Goal: Task Accomplishment & Management: Use online tool/utility

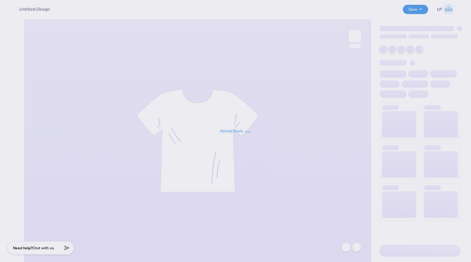
type input "Delt Rush Tshirt Fall 25"
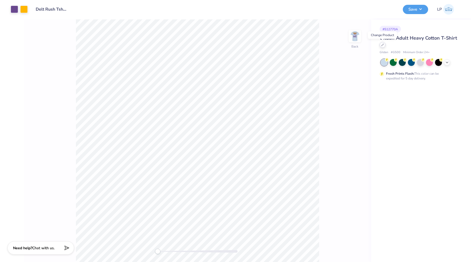
click at [381, 45] on icon at bounding box center [382, 45] width 2 height 2
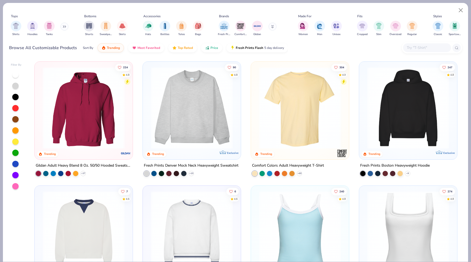
click at [413, 46] on input "text" at bounding box center [426, 48] width 41 height 6
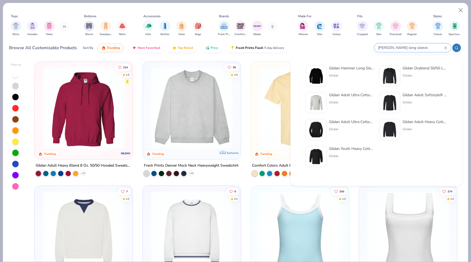
type input "[PERSON_NAME] long sleeve"
click at [342, 69] on div "Gildan Hammer Long Sleeve T-Shirt" at bounding box center [351, 68] width 45 height 6
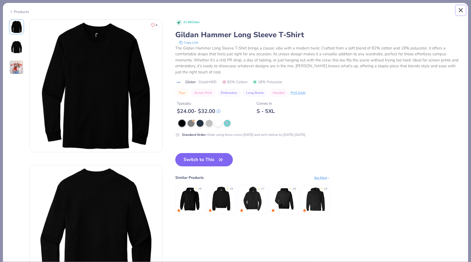
click at [461, 10] on button "Close" at bounding box center [461, 10] width 10 height 10
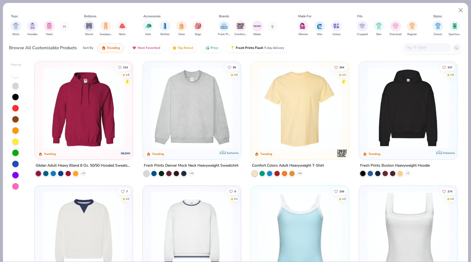
click at [432, 46] on input "text" at bounding box center [426, 48] width 41 height 6
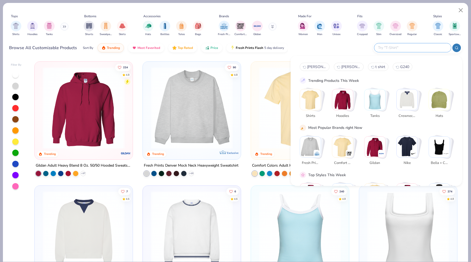
type input "i"
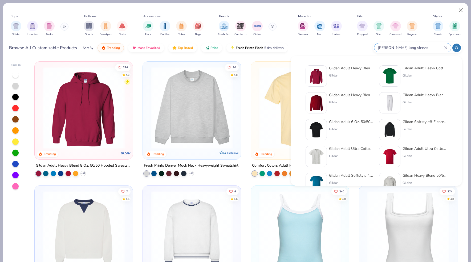
type input "[PERSON_NAME] long sleeve"
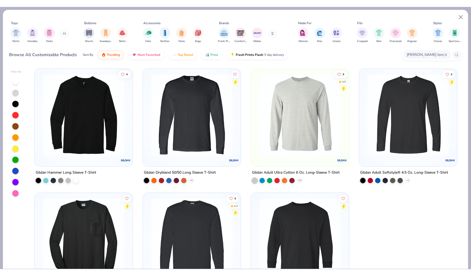
scroll to position [8, 0]
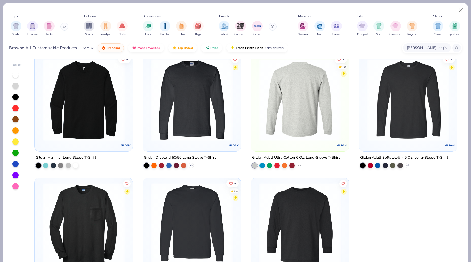
click at [299, 165] on polyline at bounding box center [299, 165] width 2 height 1
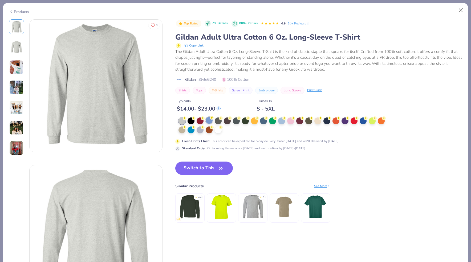
click at [208, 121] on div at bounding box center [209, 120] width 7 height 7
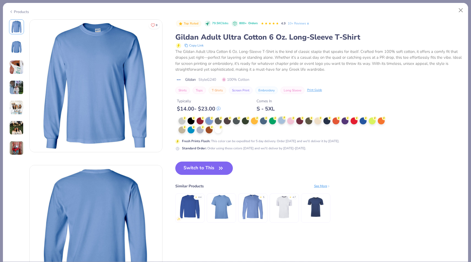
click at [282, 120] on div at bounding box center [281, 120] width 7 height 7
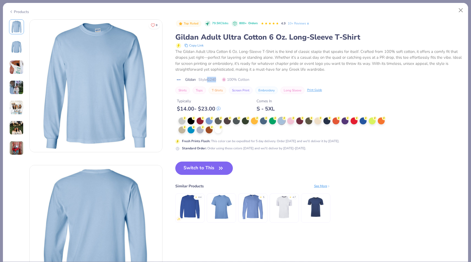
drag, startPoint x: 208, startPoint y: 79, endPoint x: 227, endPoint y: 79, distance: 18.9
click at [227, 79] on div "Gildan Style G240 100% Cotton" at bounding box center [318, 80] width 287 height 6
copy span "G240"
click at [223, 170] on icon "button" at bounding box center [220, 168] width 7 height 7
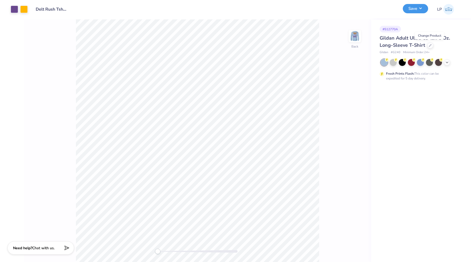
click at [409, 6] on button "Save" at bounding box center [415, 8] width 25 height 9
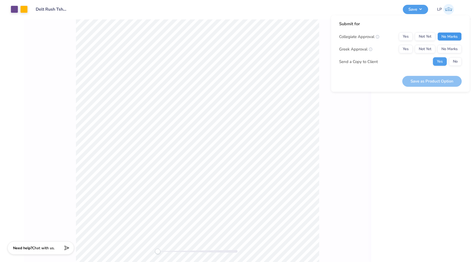
click at [446, 35] on button "No Marks" at bounding box center [449, 36] width 24 height 9
click at [406, 47] on button "Yes" at bounding box center [406, 49] width 14 height 9
click at [452, 60] on button "No" at bounding box center [455, 62] width 13 height 9
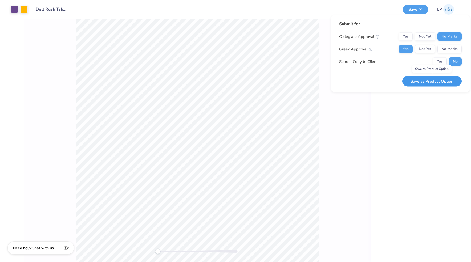
click at [434, 80] on button "Save as Product Option" at bounding box center [431, 81] width 59 height 11
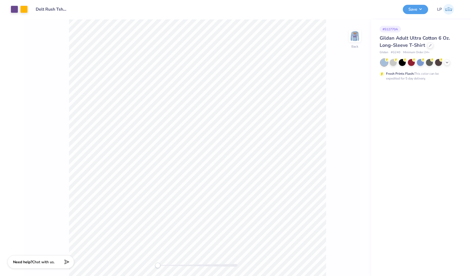
click at [461, 13] on div "Design Saved" at bounding box center [419, 16] width 95 height 24
click at [417, 9] on button "Save" at bounding box center [415, 8] width 25 height 9
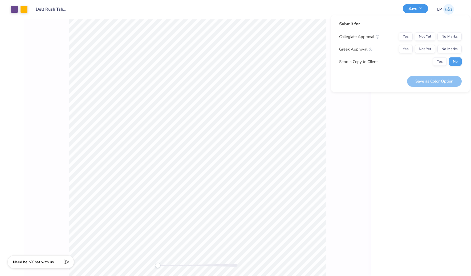
click at [417, 9] on button "Save" at bounding box center [415, 8] width 25 height 9
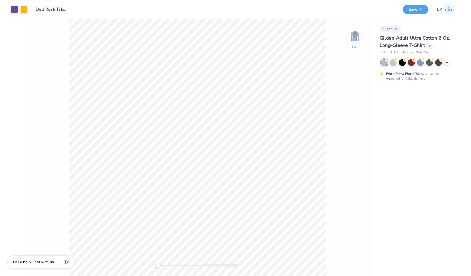
click at [447, 8] on img at bounding box center [448, 9] width 11 height 11
click at [417, 46] on div at bounding box center [417, 45] width 6 height 6
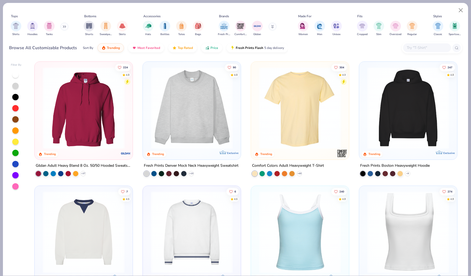
click at [413, 49] on input "text" at bounding box center [426, 48] width 41 height 6
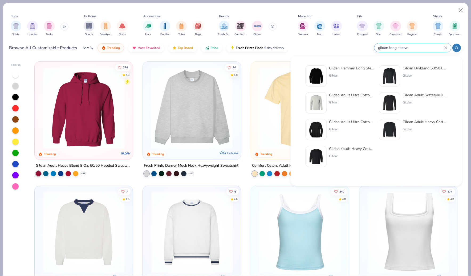
type input "gildan long sleeve"
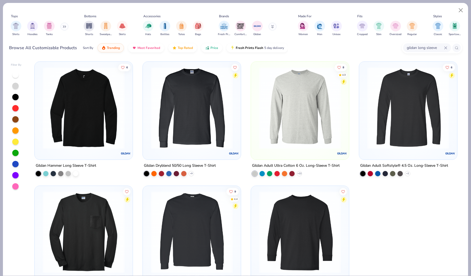
click at [87, 124] on img at bounding box center [83, 108] width 87 height 82
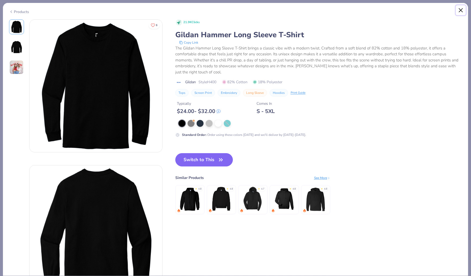
click at [460, 11] on button "Close" at bounding box center [461, 10] width 10 height 10
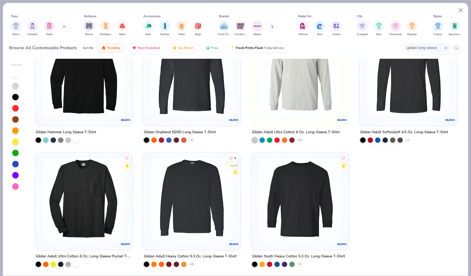
scroll to position [33, 0]
click at [307, 195] on img at bounding box center [299, 199] width 87 height 82
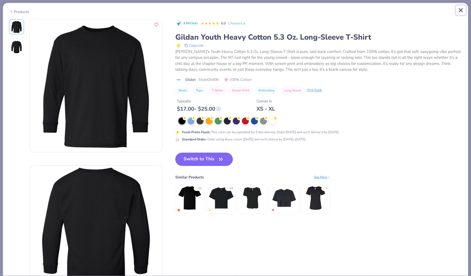
click at [462, 11] on button "Close" at bounding box center [461, 10] width 10 height 10
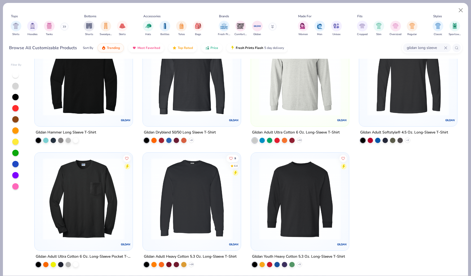
click at [445, 46] on icon at bounding box center [445, 47] width 3 height 3
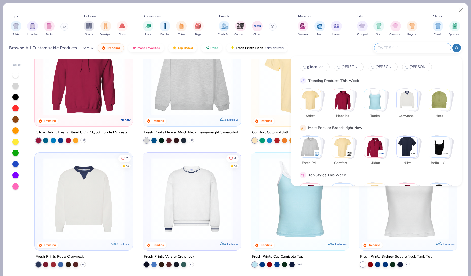
paste input "6014"
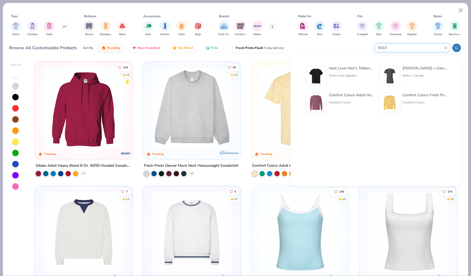
type input "6014"
click at [356, 67] on div "Next Level Men's Triblend Crew" at bounding box center [351, 68] width 45 height 6
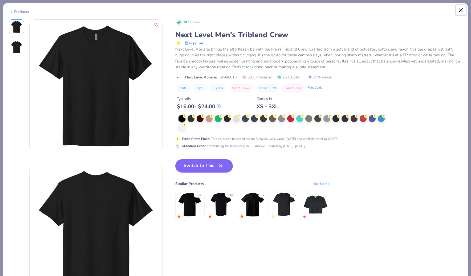
click at [461, 10] on button "Close" at bounding box center [461, 10] width 10 height 10
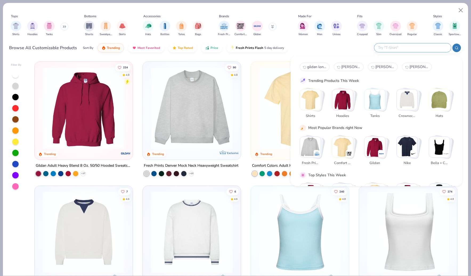
click at [443, 46] on input "text" at bounding box center [412, 48] width 70 height 6
paste input "6014"
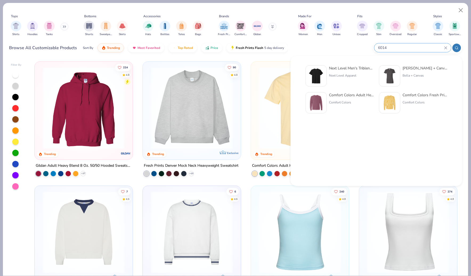
type input "6014"
click at [357, 95] on div "Comfort Colors Adult Heavyweight RS Long-Sleeve T-Shirt" at bounding box center [351, 95] width 45 height 6
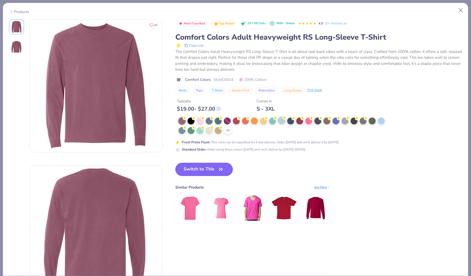
click at [280, 121] on div at bounding box center [281, 120] width 7 height 7
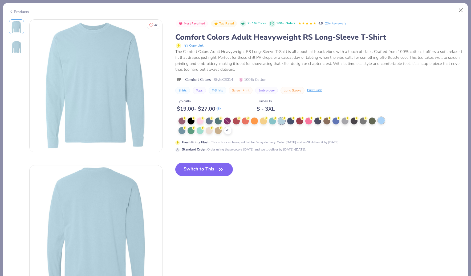
click at [381, 121] on div at bounding box center [381, 120] width 7 height 7
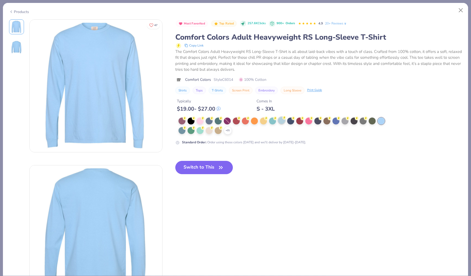
click at [284, 121] on div at bounding box center [281, 120] width 7 height 7
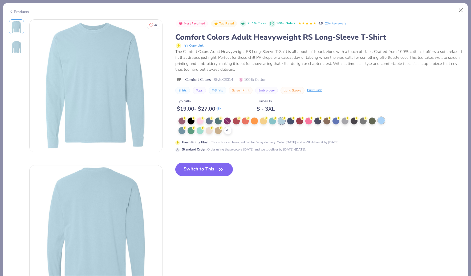
click at [380, 122] on div at bounding box center [381, 120] width 7 height 7
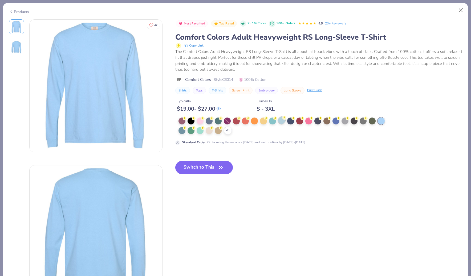
click at [281, 124] on div at bounding box center [281, 120] width 7 height 7
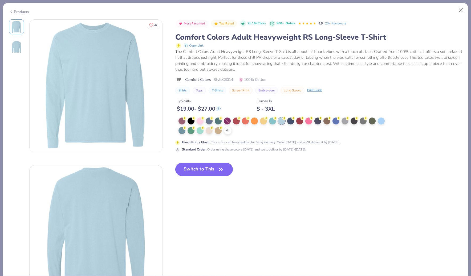
click at [204, 170] on button "Switch to This" at bounding box center [204, 169] width 58 height 13
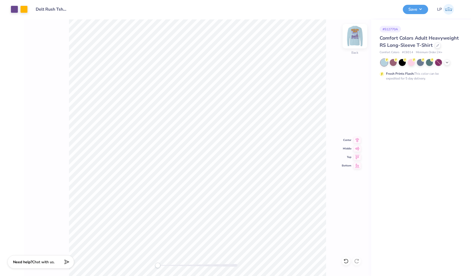
click at [354, 38] on img at bounding box center [354, 36] width 21 height 21
click at [354, 38] on img at bounding box center [354, 36] width 11 height 11
click at [422, 11] on button "Save" at bounding box center [415, 8] width 25 height 9
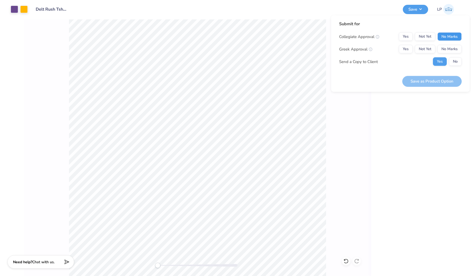
click at [452, 33] on button "No Marks" at bounding box center [449, 36] width 24 height 9
click at [404, 47] on button "Yes" at bounding box center [406, 49] width 14 height 9
click at [435, 79] on button "Save as Product Option" at bounding box center [431, 81] width 59 height 11
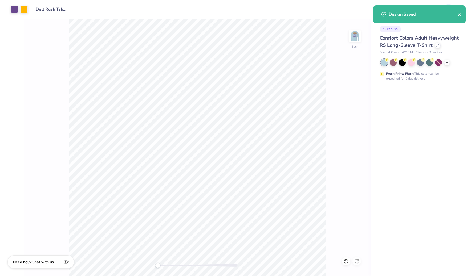
click at [460, 14] on icon "close" at bounding box center [459, 15] width 4 height 4
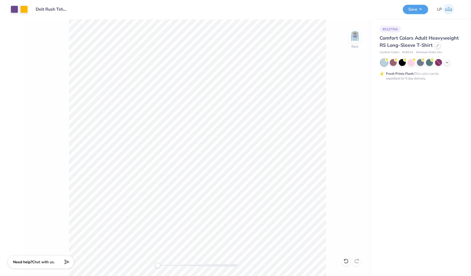
click at [450, 9] on img at bounding box center [448, 9] width 11 height 11
click at [447, 63] on icon at bounding box center [447, 62] width 4 height 4
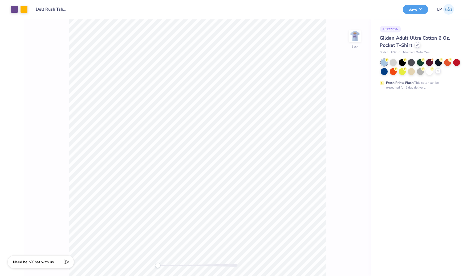
click at [415, 46] on div at bounding box center [417, 45] width 6 height 6
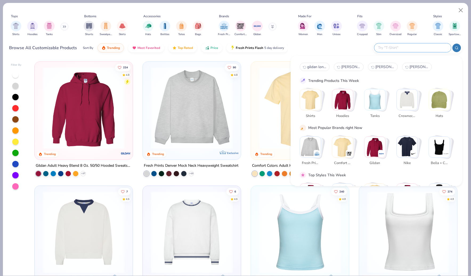
click at [413, 49] on input "text" at bounding box center [412, 48] width 70 height 6
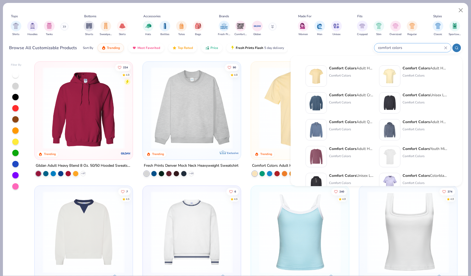
type input "comfort colors"
click at [361, 69] on div "Comfort Colors Adult Heavyweight T-Shirt" at bounding box center [351, 68] width 45 height 6
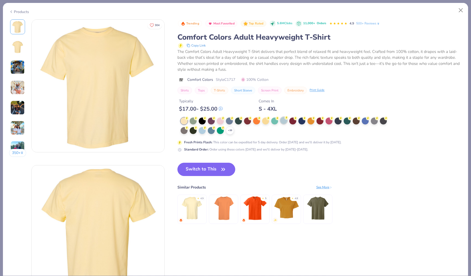
click at [284, 122] on div at bounding box center [283, 120] width 7 height 7
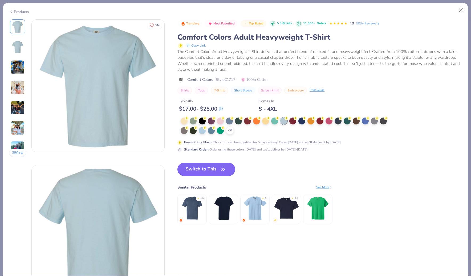
click at [222, 170] on icon "button" at bounding box center [222, 169] width 7 height 7
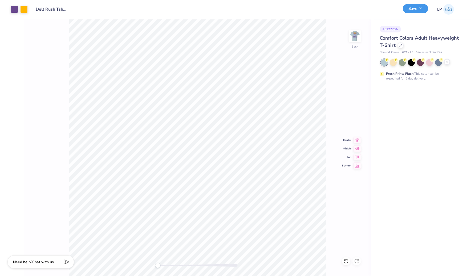
click at [415, 9] on button "Save" at bounding box center [415, 8] width 25 height 9
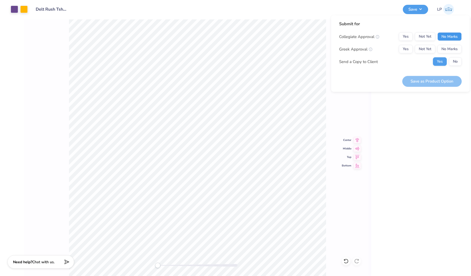
click at [446, 37] on button "No Marks" at bounding box center [449, 36] width 24 height 9
click at [407, 49] on button "Yes" at bounding box center [406, 49] width 14 height 9
click at [456, 63] on button "No" at bounding box center [455, 62] width 13 height 9
click at [441, 63] on button "Yes" at bounding box center [440, 62] width 14 height 9
click at [436, 84] on button "Save as Product Option" at bounding box center [431, 81] width 59 height 11
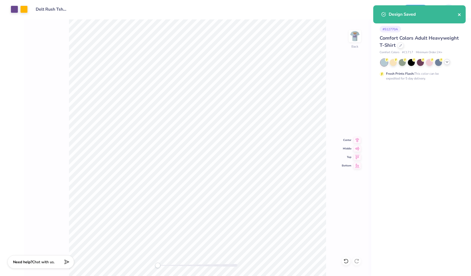
click at [460, 14] on icon "close" at bounding box center [459, 15] width 4 height 4
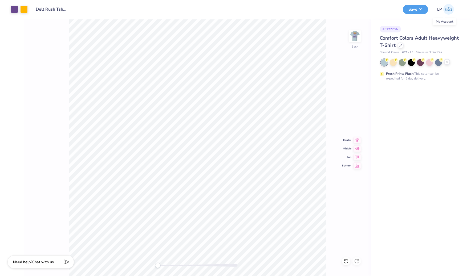
click at [449, 11] on img at bounding box center [448, 9] width 11 height 11
click at [437, 46] on icon at bounding box center [437, 45] width 3 height 3
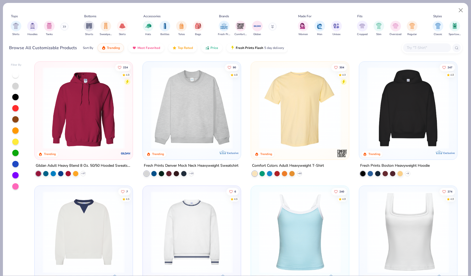
click at [419, 47] on input "text" at bounding box center [426, 48] width 41 height 6
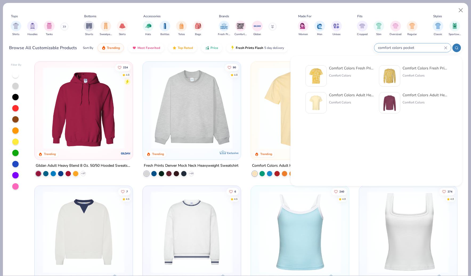
type input "comfort colors pocket"
click at [355, 96] on div "Comfort Colors Adult Heavyweight RS Pocket T-Shirt" at bounding box center [351, 95] width 45 height 6
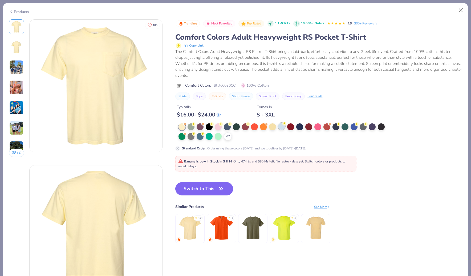
click at [280, 129] on div at bounding box center [281, 126] width 7 height 7
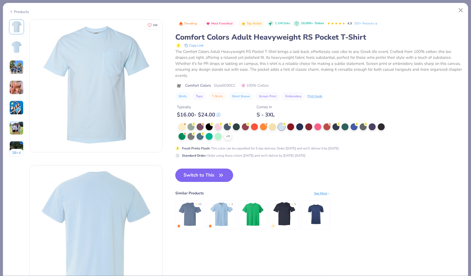
click at [212, 171] on button "Switch to This" at bounding box center [204, 175] width 58 height 13
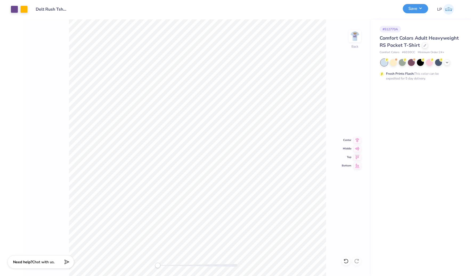
click at [421, 9] on button "Save" at bounding box center [415, 8] width 25 height 9
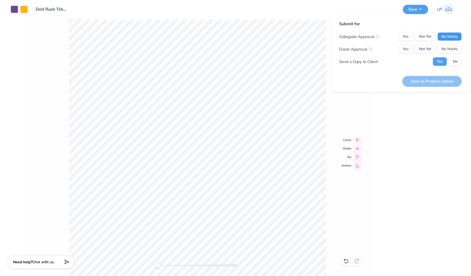
click at [444, 34] on button "No Marks" at bounding box center [449, 36] width 24 height 9
click at [410, 46] on button "Yes" at bounding box center [406, 49] width 14 height 9
click at [444, 77] on button "Save as Product Option" at bounding box center [431, 81] width 59 height 11
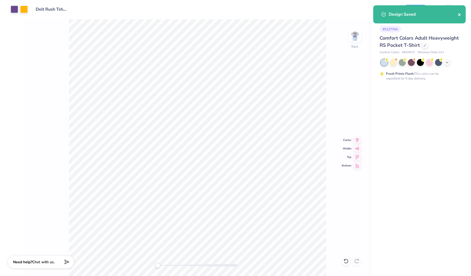
click at [461, 13] on icon "close" at bounding box center [459, 15] width 4 height 4
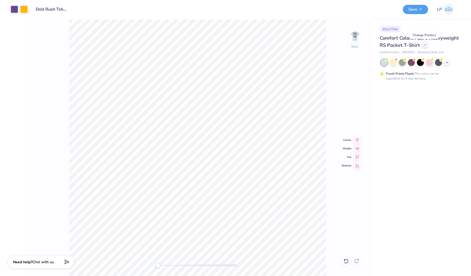
click at [425, 45] on icon at bounding box center [424, 45] width 3 height 3
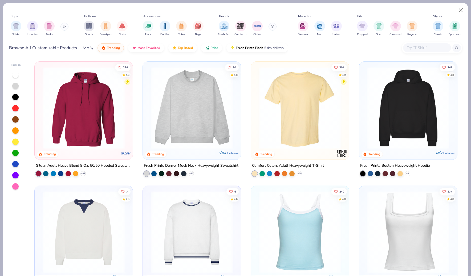
click at [425, 45] on input "text" at bounding box center [426, 48] width 41 height 6
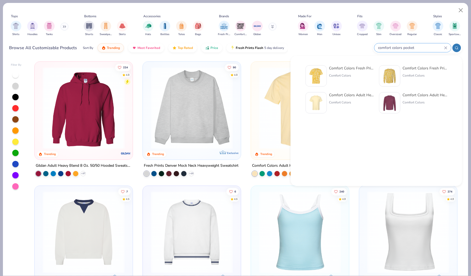
type input "comfort colors pocket"
click at [417, 94] on div "Comfort Colors Adult Heavyweight RS Long-Sleeve Pocket T-Shirt" at bounding box center [424, 95] width 45 height 6
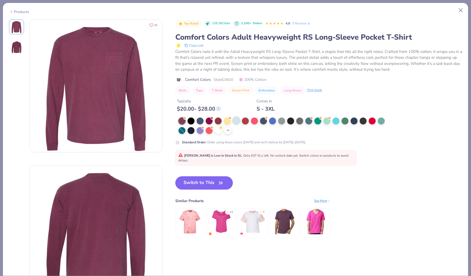
click at [234, 119] on div at bounding box center [236, 120] width 7 height 7
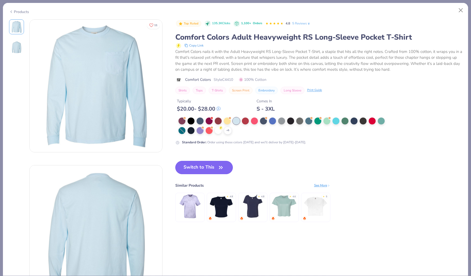
click at [218, 161] on button "Switch to This" at bounding box center [204, 167] width 58 height 13
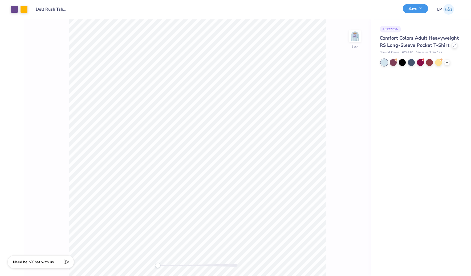
click at [413, 11] on button "Save" at bounding box center [415, 8] width 25 height 9
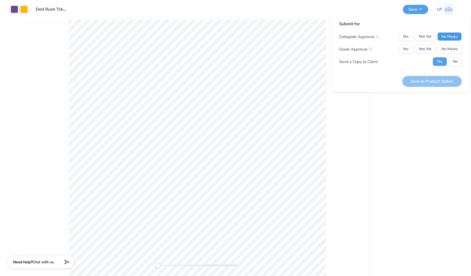
click at [452, 35] on button "No Marks" at bounding box center [449, 36] width 24 height 9
click at [403, 48] on button "Yes" at bounding box center [406, 49] width 14 height 9
click at [446, 80] on button "Save as Product Option" at bounding box center [431, 81] width 59 height 11
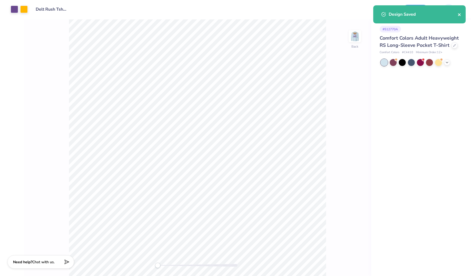
click at [457, 15] on icon "close" at bounding box center [459, 15] width 4 height 4
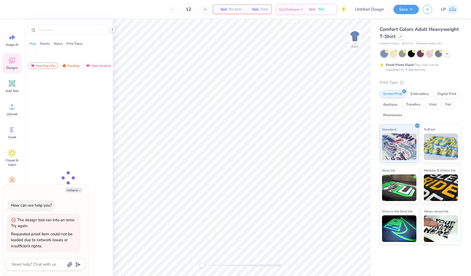
type textarea "x"
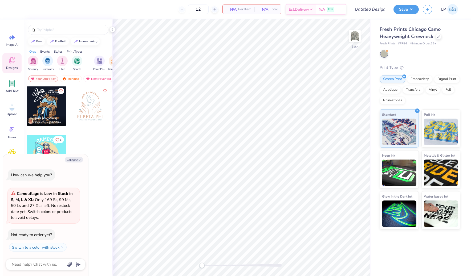
click at [57, 105] on div at bounding box center [46, 106] width 39 height 39
click at [76, 159] on button "Collapse" at bounding box center [74, 160] width 18 height 6
type textarea "x"
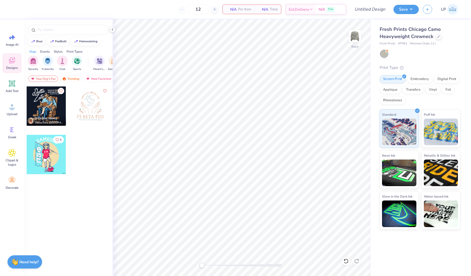
click at [51, 160] on div at bounding box center [46, 154] width 39 height 39
click at [93, 108] on div at bounding box center [90, 106] width 39 height 39
click at [47, 63] on img "filter for Fraternity" at bounding box center [48, 61] width 6 height 6
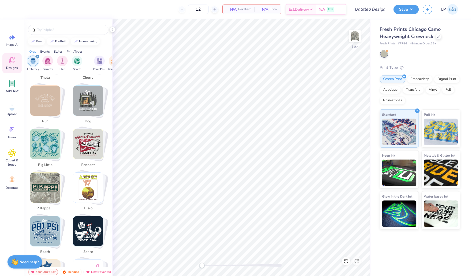
scroll to position [569, 0]
click at [114, 29] on icon at bounding box center [112, 29] width 4 height 4
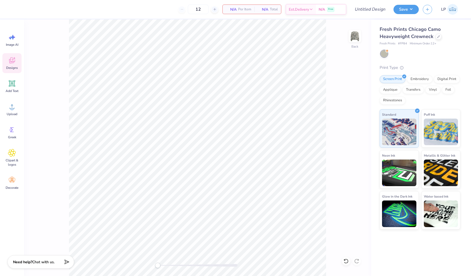
scroll to position [457, 0]
